Goal: Transaction & Acquisition: Book appointment/travel/reservation

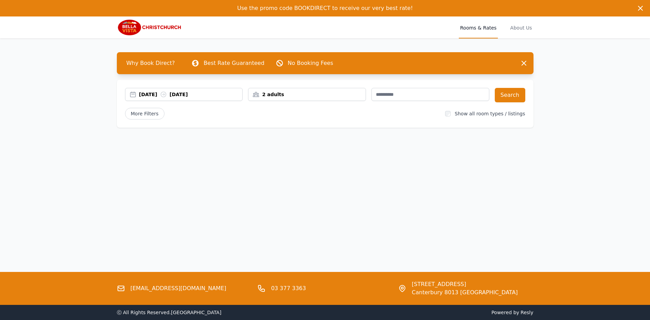
click at [133, 94] on div "[DATE] [DATE]" at bounding box center [183, 94] width 117 height 7
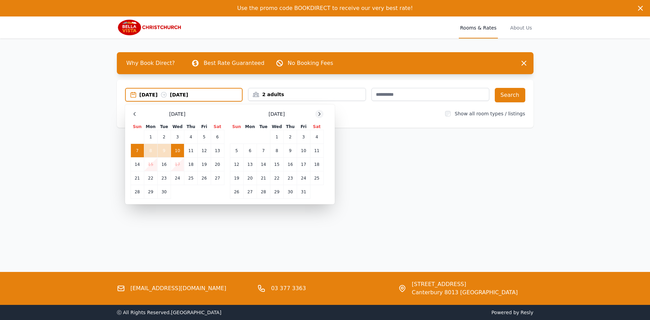
click at [318, 113] on icon at bounding box center [319, 113] width 5 height 5
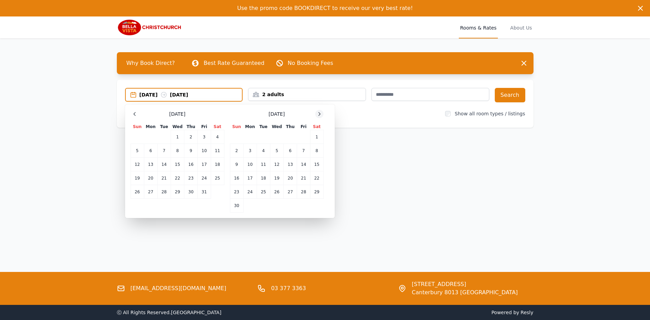
click at [318, 113] on icon at bounding box center [319, 113] width 5 height 5
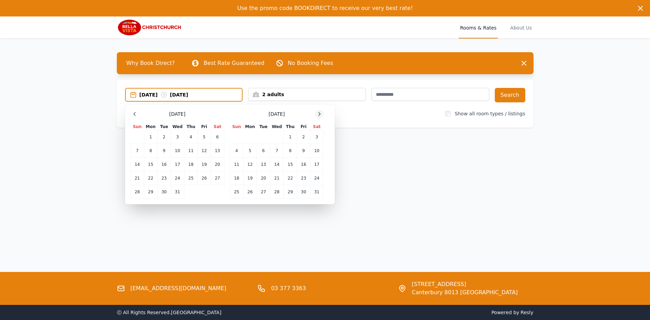
click at [318, 113] on icon at bounding box center [319, 113] width 5 height 5
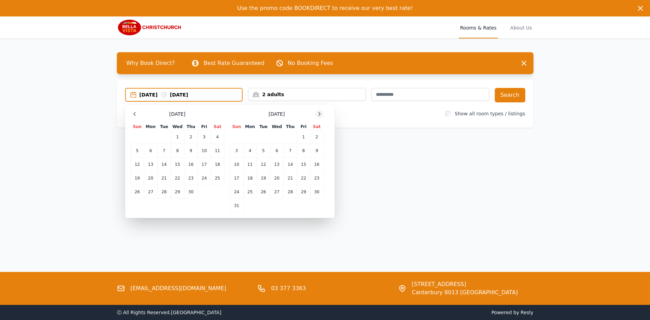
click at [318, 113] on icon at bounding box center [319, 113] width 5 height 5
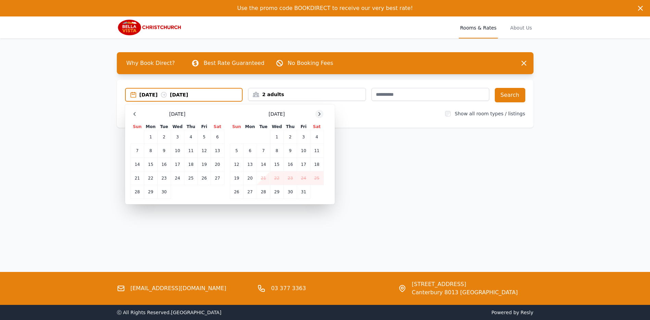
click at [318, 113] on icon at bounding box center [319, 113] width 5 height 5
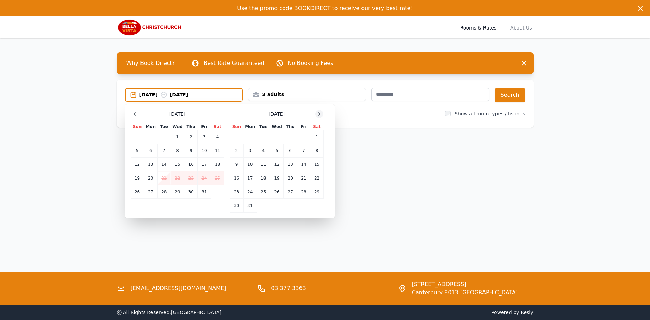
click at [318, 113] on icon at bounding box center [319, 113] width 5 height 5
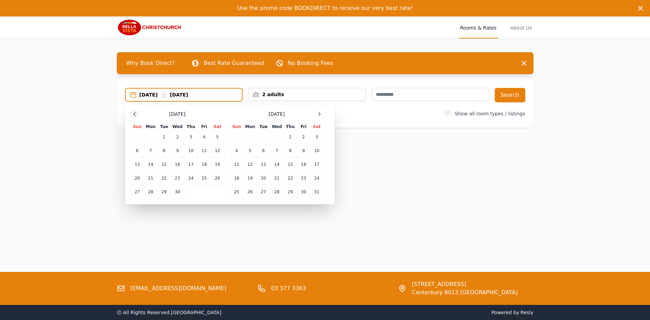
click at [134, 115] on icon at bounding box center [135, 113] width 2 height 3
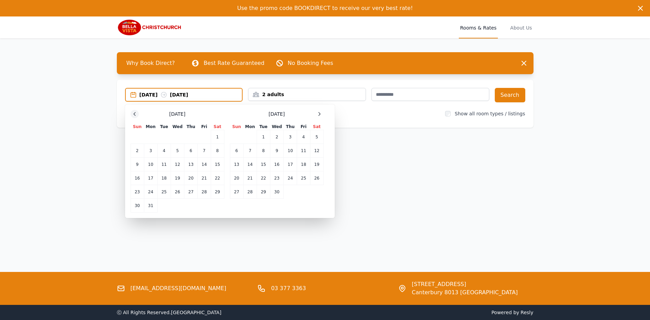
click at [134, 115] on icon at bounding box center [135, 113] width 2 height 3
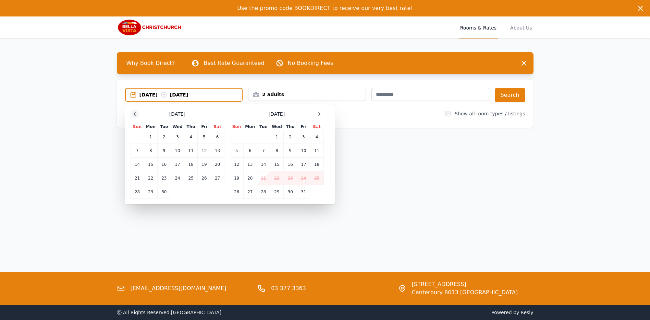
click at [134, 115] on icon at bounding box center [135, 113] width 2 height 3
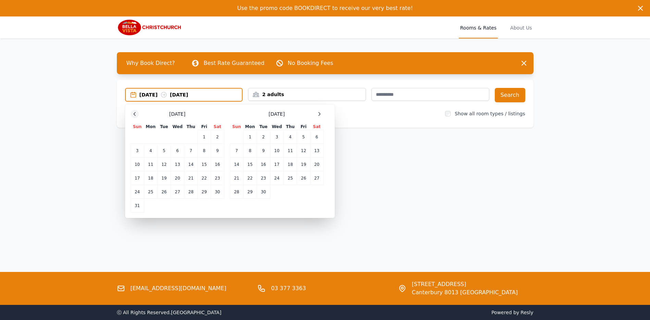
click at [134, 115] on icon at bounding box center [135, 113] width 2 height 3
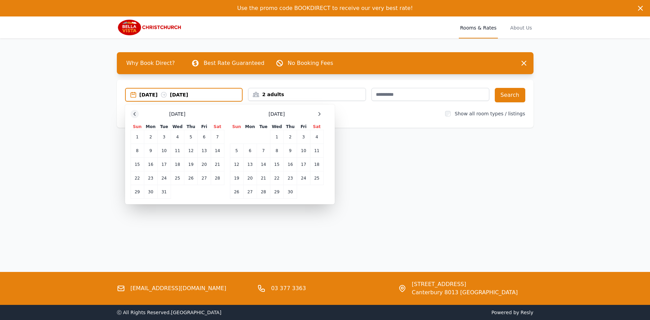
click at [134, 115] on icon at bounding box center [135, 113] width 2 height 3
click at [191, 150] on td "8" at bounding box center [190, 151] width 13 height 14
click at [342, 93] on div "2 adults" at bounding box center [307, 94] width 117 height 7
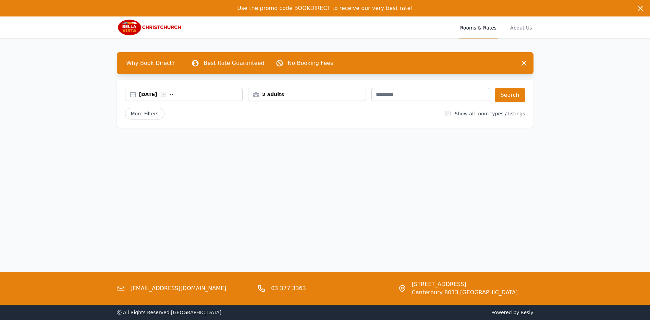
click at [294, 93] on div "2 adults" at bounding box center [307, 94] width 117 height 7
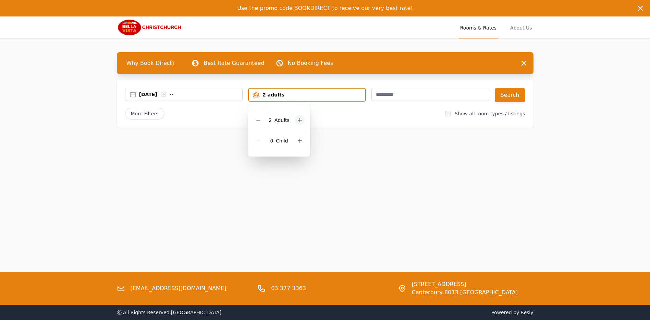
click at [302, 120] on icon at bounding box center [299, 119] width 5 height 5
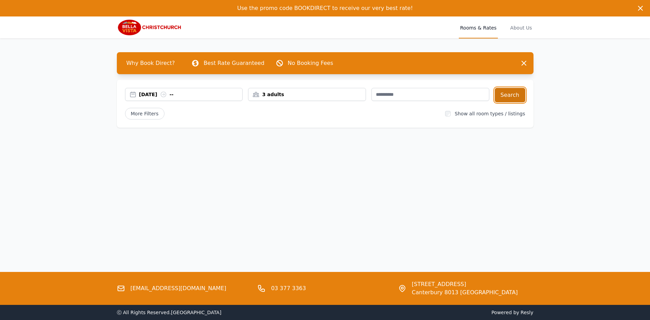
click at [512, 94] on button "Search" at bounding box center [510, 95] width 31 height 14
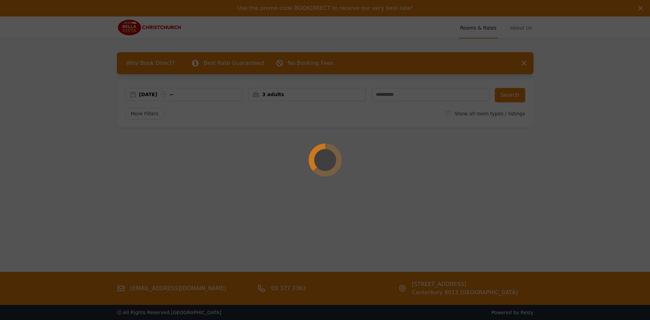
click at [511, 96] on div at bounding box center [325, 160] width 650 height 320
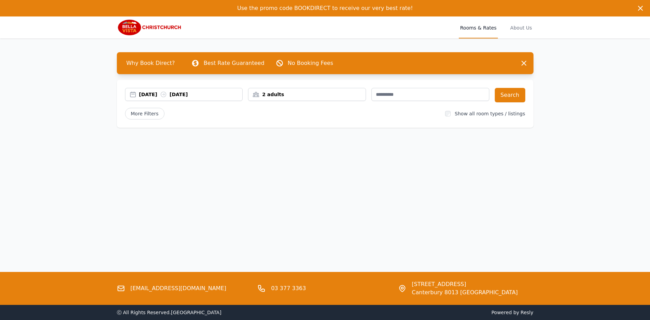
click at [134, 94] on div "[DATE] [DATE]" at bounding box center [183, 94] width 117 height 7
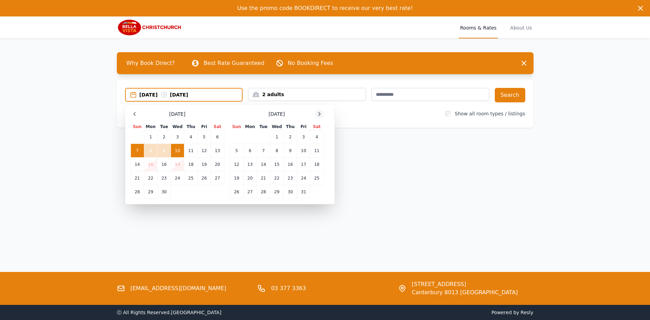
click at [321, 114] on icon at bounding box center [319, 113] width 5 height 5
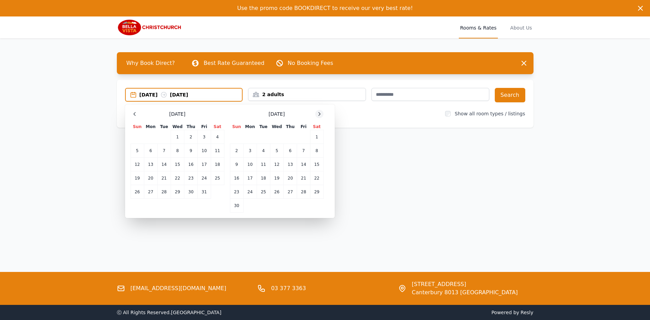
click at [321, 114] on icon at bounding box center [319, 113] width 5 height 5
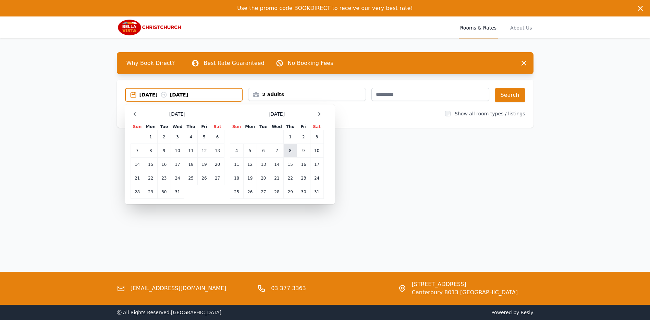
click at [290, 152] on td "8" at bounding box center [290, 151] width 13 height 14
click at [360, 94] on div "2 adults" at bounding box center [307, 94] width 117 height 7
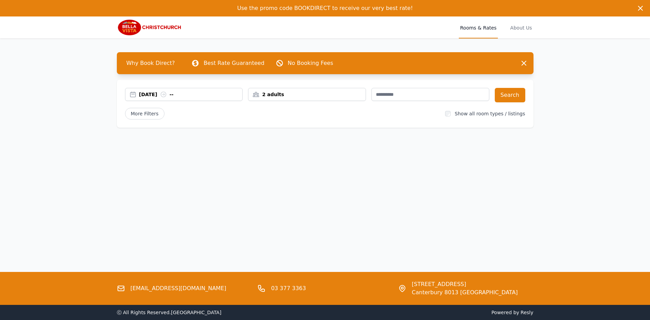
click at [360, 94] on div "2 adults" at bounding box center [307, 94] width 117 height 7
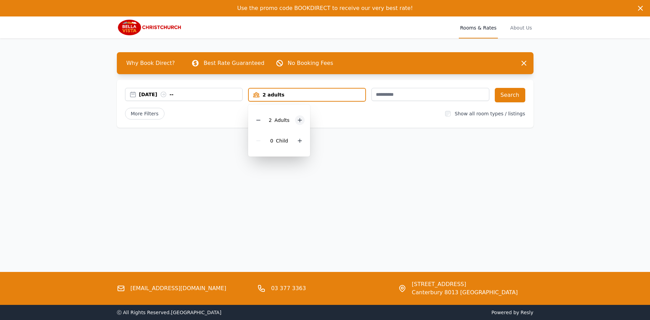
click at [301, 120] on icon at bounding box center [299, 119] width 5 height 5
click at [430, 165] on div "Use the promo code BOOKDIRECT to receive our very best rate! Use the promo code…" at bounding box center [325, 160] width 650 height 320
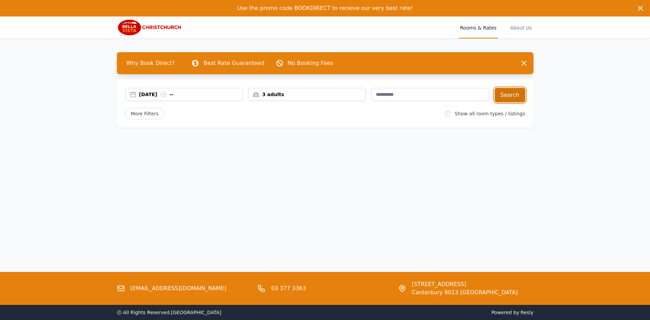
click at [513, 93] on button "Search" at bounding box center [510, 95] width 31 height 14
